Goal: Unclear

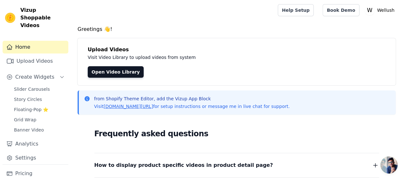
click at [96, 28] on h4 "Greetings 👋!" at bounding box center [237, 29] width 318 height 8
click at [126, 31] on h4 "Greetings 👋!" at bounding box center [237, 29] width 318 height 8
click at [85, 30] on h4 "Greetings 👋!" at bounding box center [237, 29] width 318 height 8
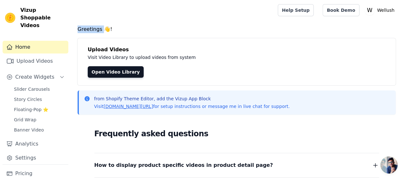
click at [85, 30] on h4 "Greetings 👋!" at bounding box center [237, 29] width 318 height 8
click at [164, 29] on h4 "Greetings 👋!" at bounding box center [237, 29] width 318 height 8
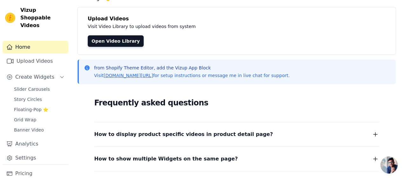
scroll to position [32, 0]
